Goal: Task Accomplishment & Management: Manage account settings

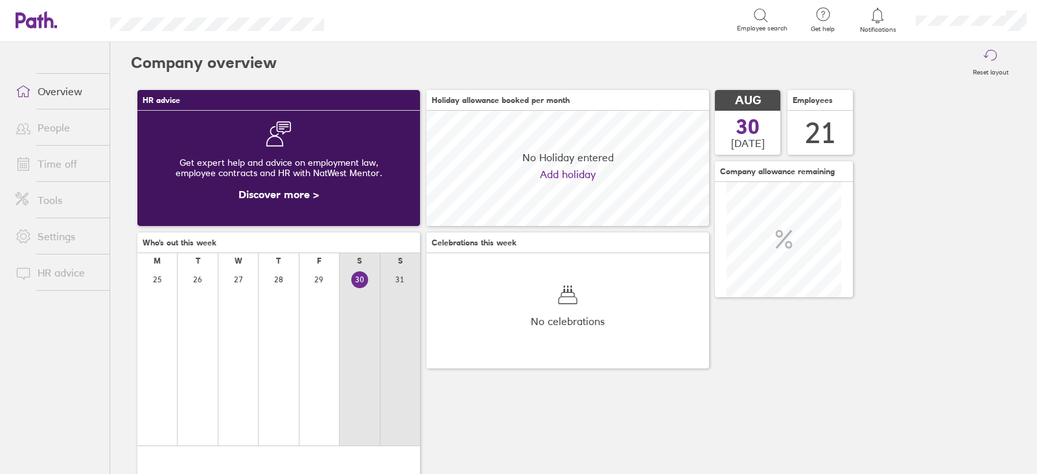
scroll to position [115, 282]
click at [32, 169] on span at bounding box center [21, 164] width 32 height 16
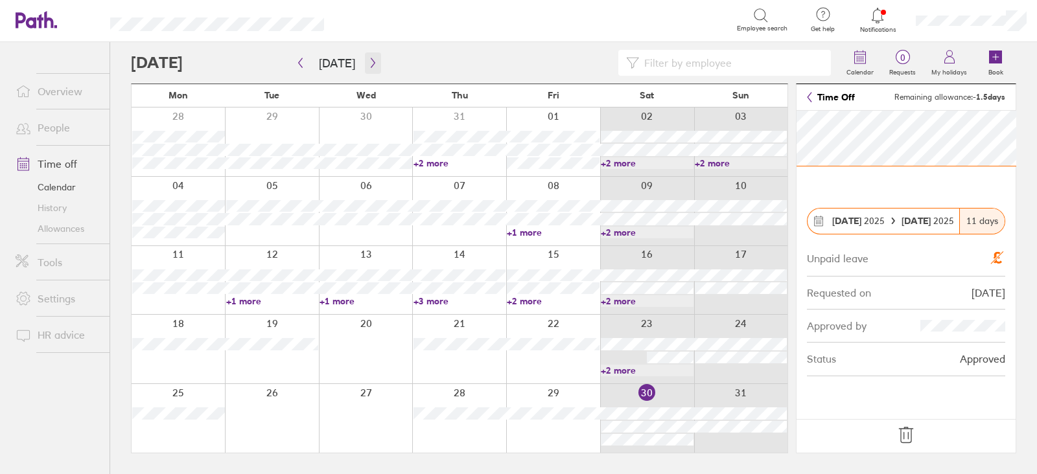
click at [372, 65] on icon "button" at bounding box center [373, 63] width 10 height 10
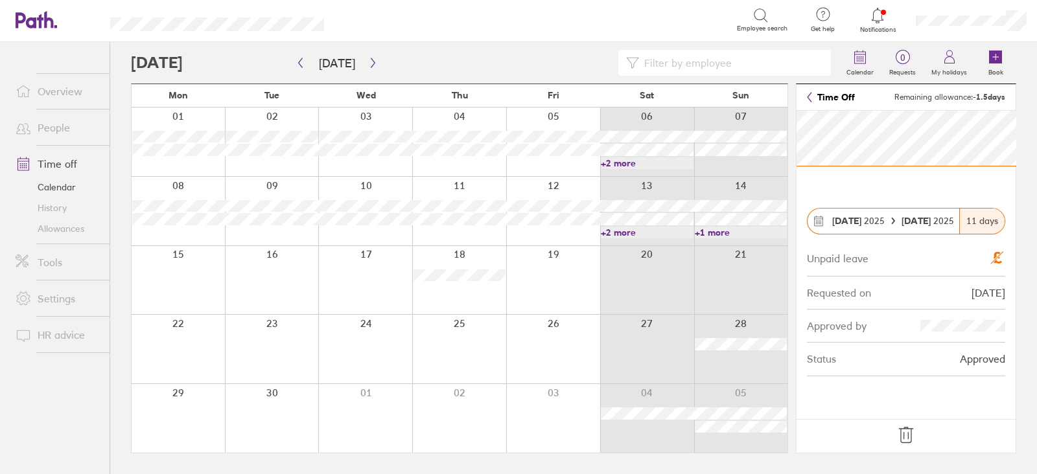
click at [639, 162] on link "+2 more" at bounding box center [647, 163] width 93 height 12
click at [638, 233] on link "+2 more" at bounding box center [647, 233] width 93 height 12
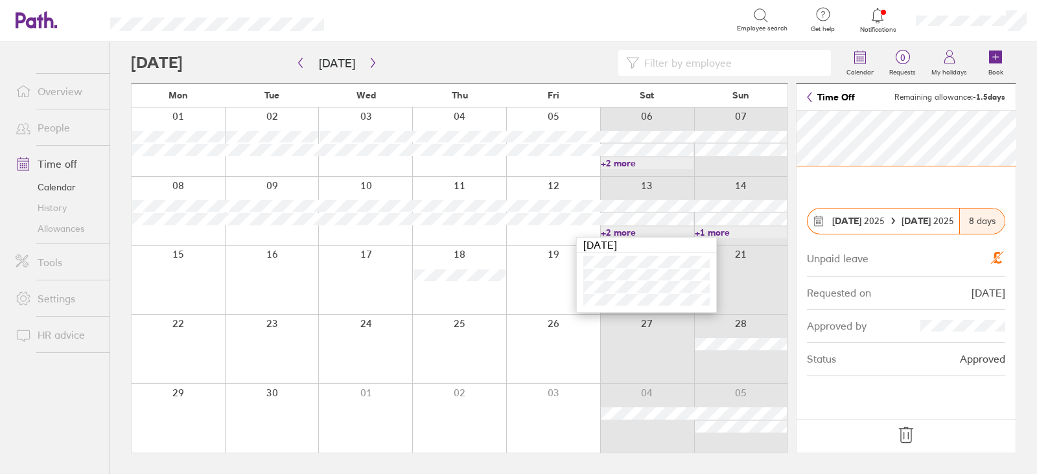
click at [739, 234] on link "+1 more" at bounding box center [740, 233] width 93 height 12
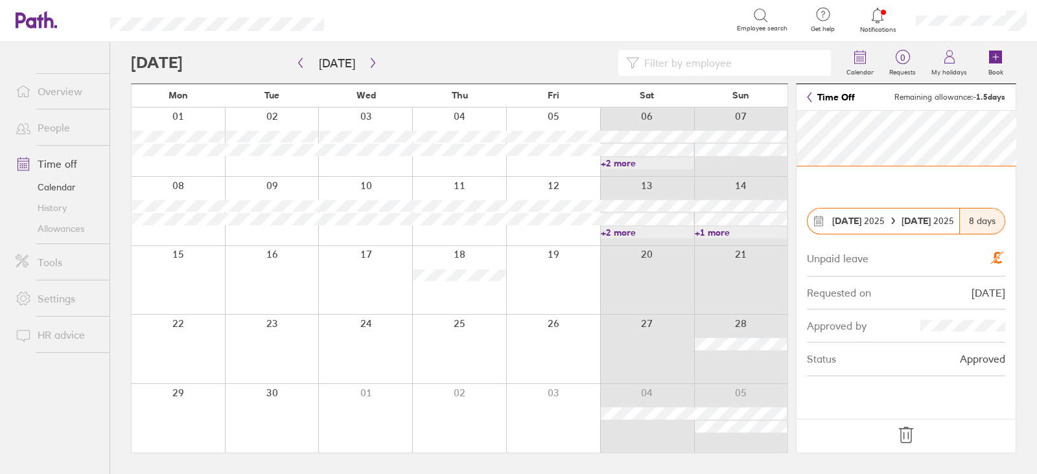
click at [739, 234] on link "+1 more" at bounding box center [740, 233] width 93 height 12
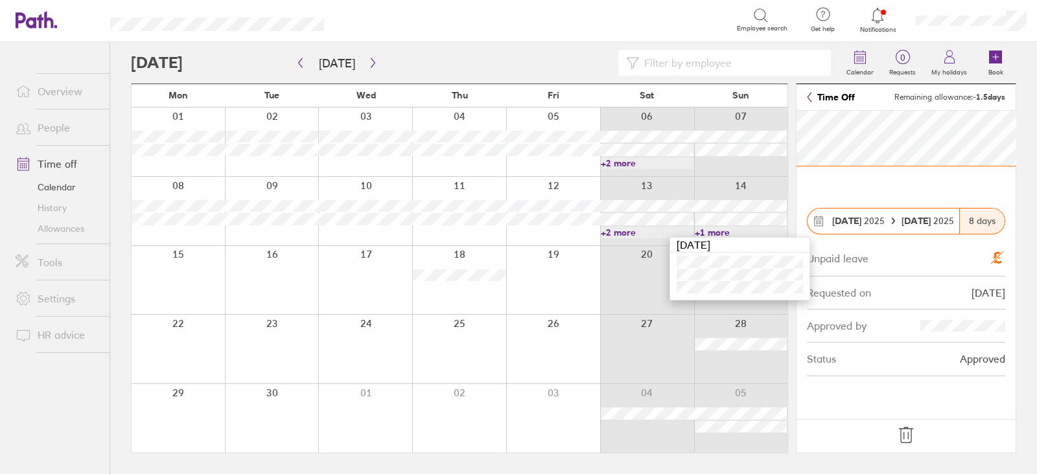
click at [564, 286] on div at bounding box center [553, 280] width 94 height 69
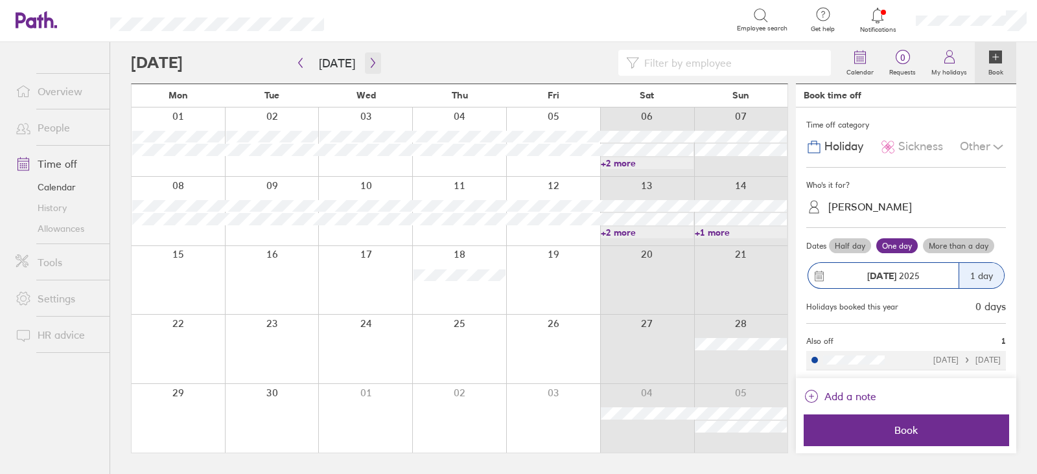
click at [368, 58] on icon "button" at bounding box center [373, 63] width 10 height 10
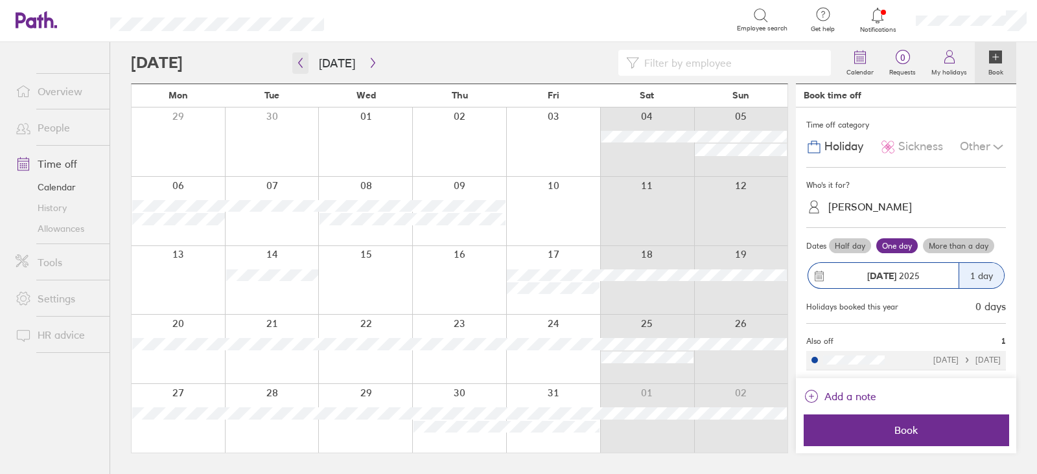
click at [303, 67] on icon "button" at bounding box center [300, 63] width 10 height 10
